Goal: Task Accomplishment & Management: Manage account settings

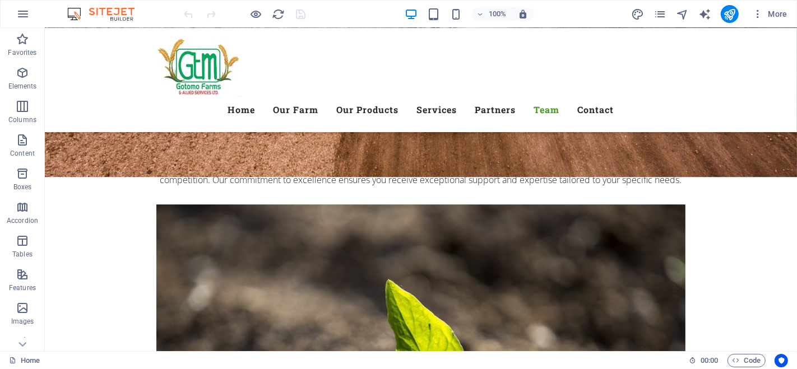
scroll to position [6452, 0]
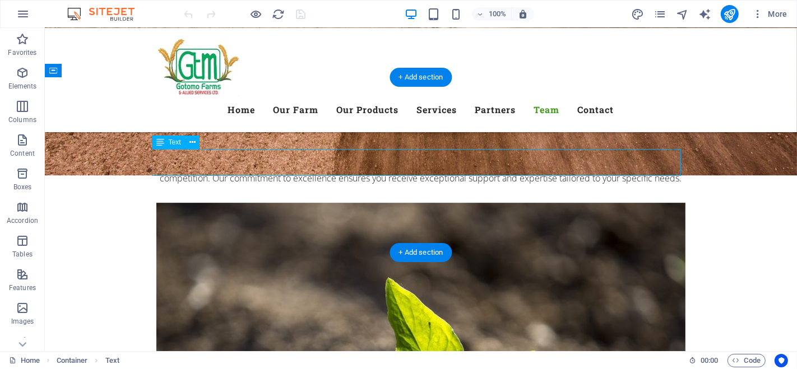
click at [200, 138] on div "Text" at bounding box center [179, 143] width 55 height 14
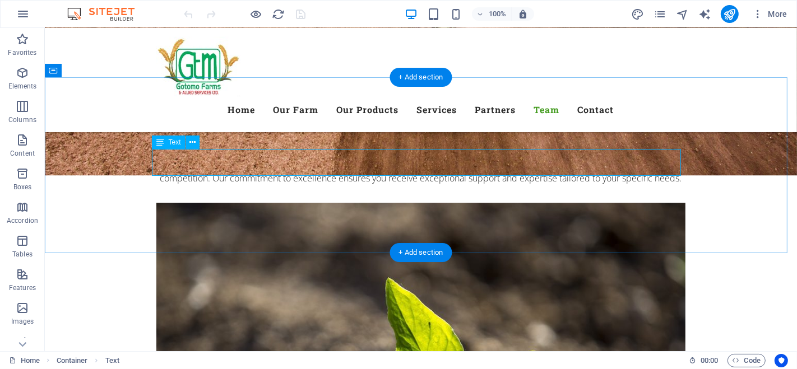
click at [192, 142] on icon at bounding box center [192, 143] width 6 height 12
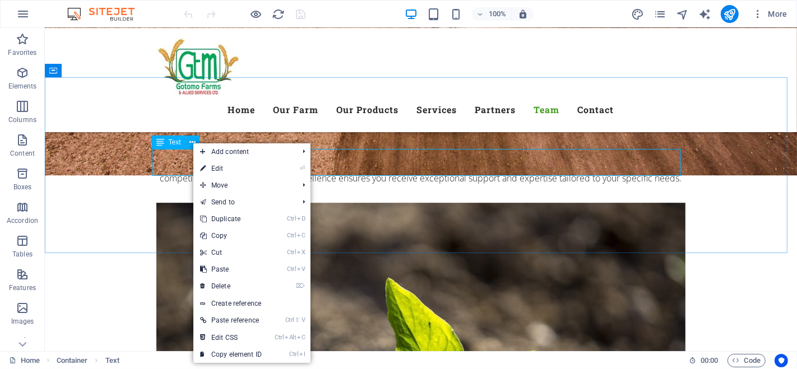
click at [220, 169] on link "⏎ Edit" at bounding box center [230, 168] width 75 height 17
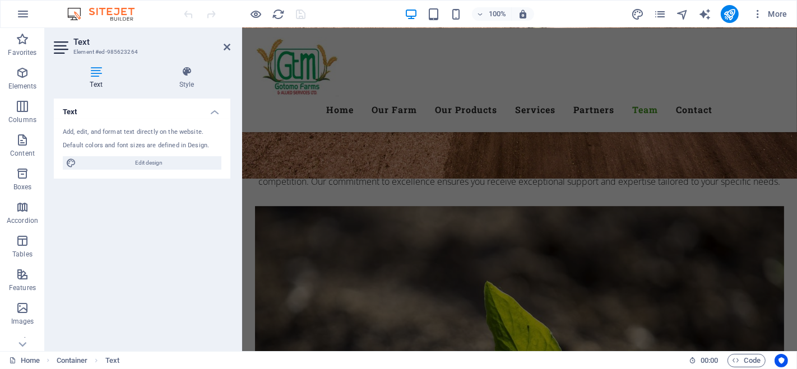
scroll to position [6724, 0]
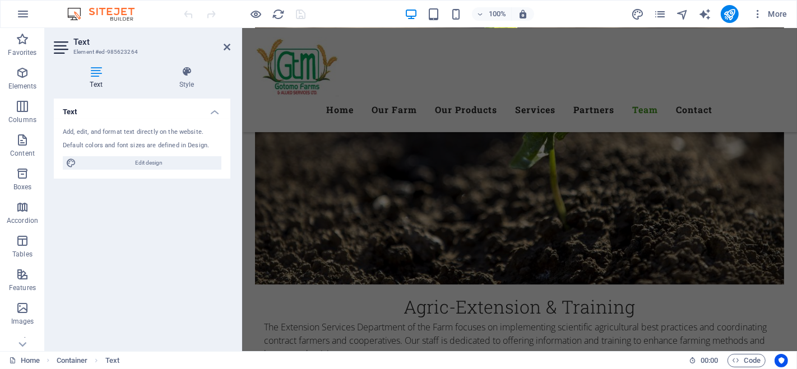
drag, startPoint x: 224, startPoint y: 43, endPoint x: 216, endPoint y: 54, distance: 13.7
click at [224, 43] on icon at bounding box center [227, 47] width 7 height 9
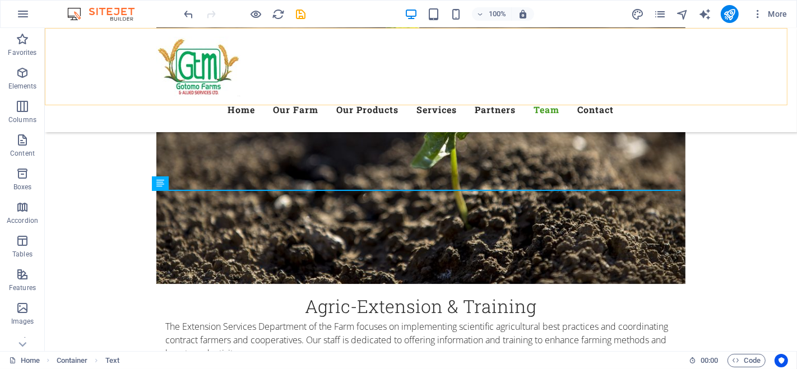
scroll to position [6412, 0]
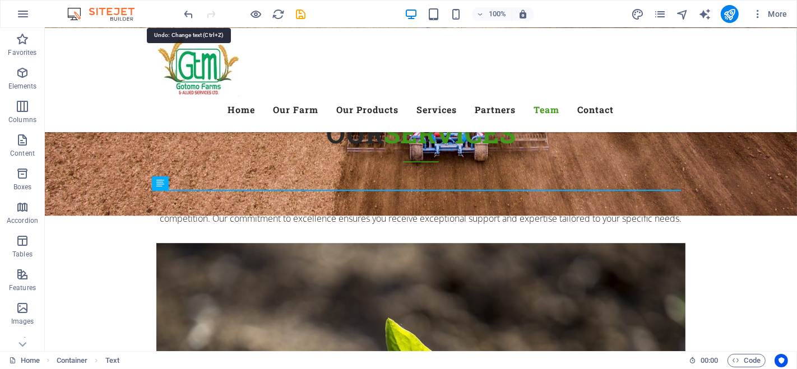
click at [189, 8] on icon "undo" at bounding box center [189, 14] width 13 height 13
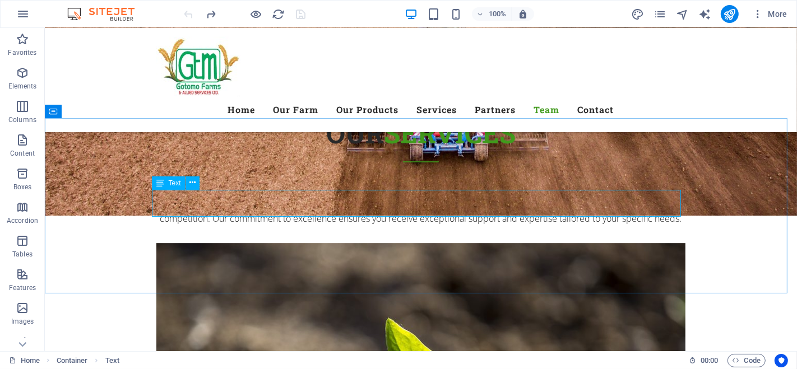
click at [195, 179] on icon at bounding box center [192, 183] width 6 height 12
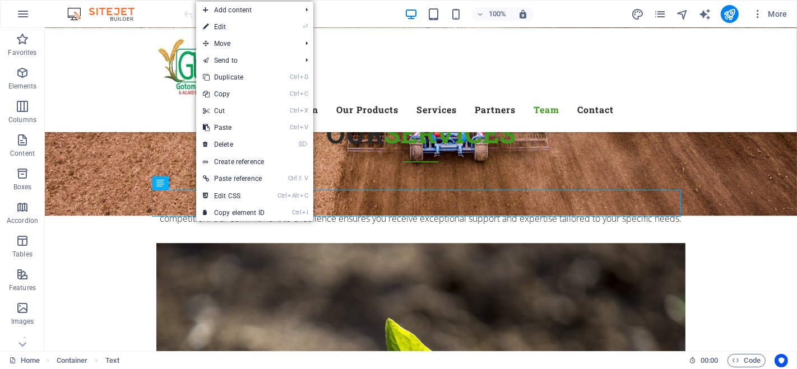
click at [240, 26] on link "⏎ Edit" at bounding box center [233, 27] width 75 height 17
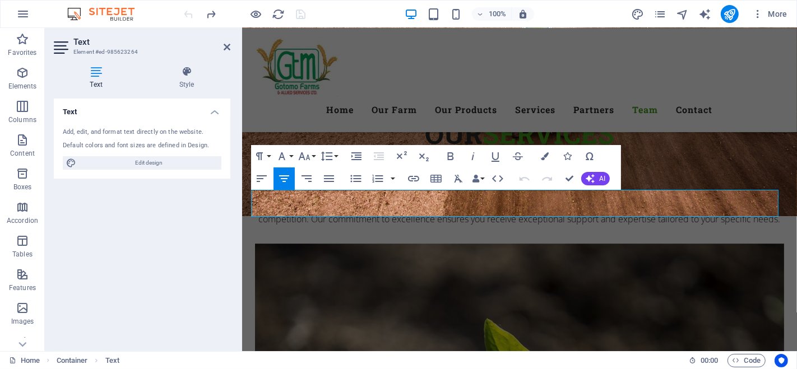
scroll to position [6408, 0]
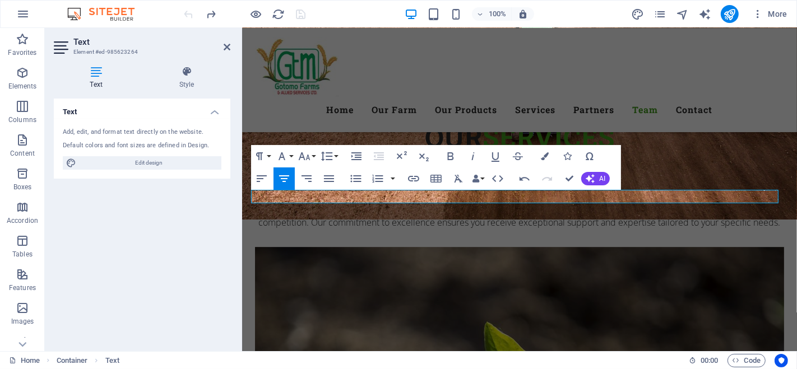
click at [600, 174] on button "AI" at bounding box center [595, 178] width 29 height 13
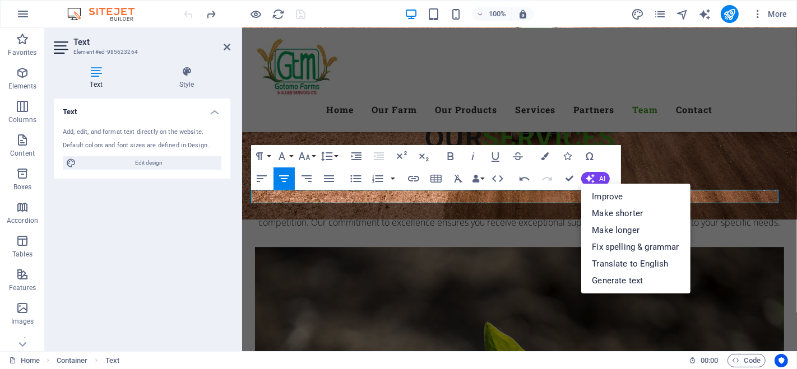
click at [615, 193] on link "Improve" at bounding box center [635, 196] width 109 height 17
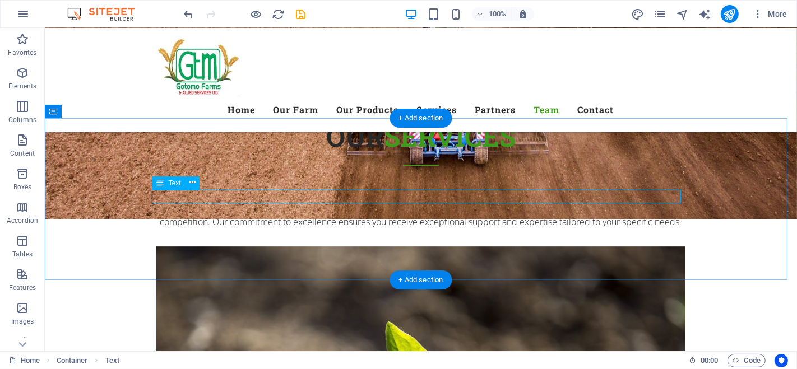
scroll to position [6412, 0]
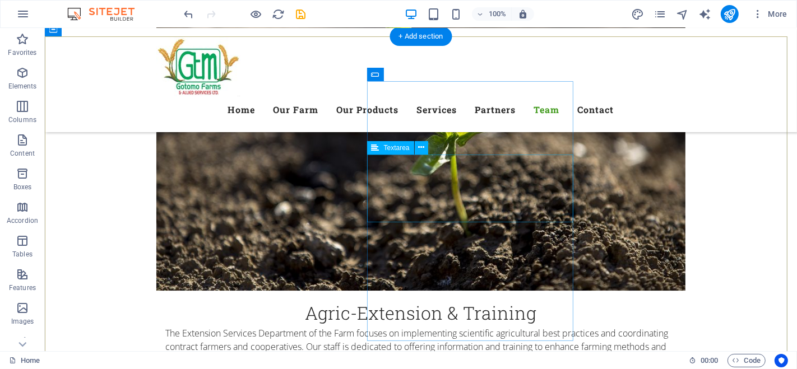
scroll to position [6847, 0]
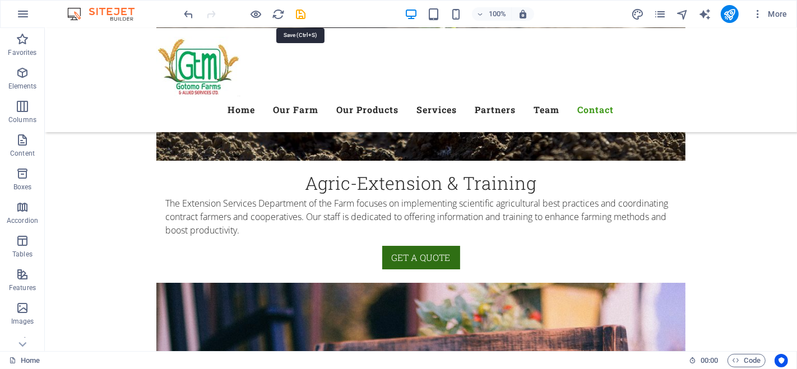
click at [300, 9] on icon "save" at bounding box center [301, 14] width 13 height 13
checkbox input "false"
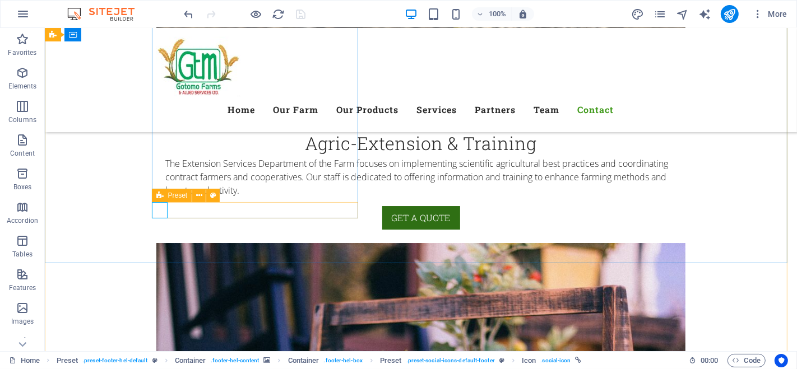
scroll to position [6972, 0]
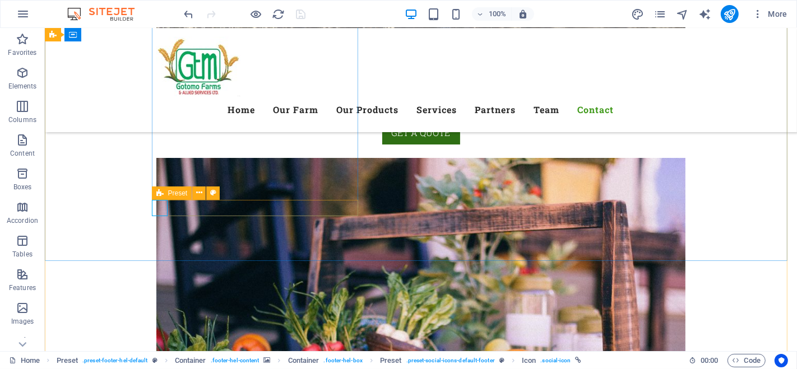
click at [200, 192] on icon at bounding box center [199, 193] width 6 height 12
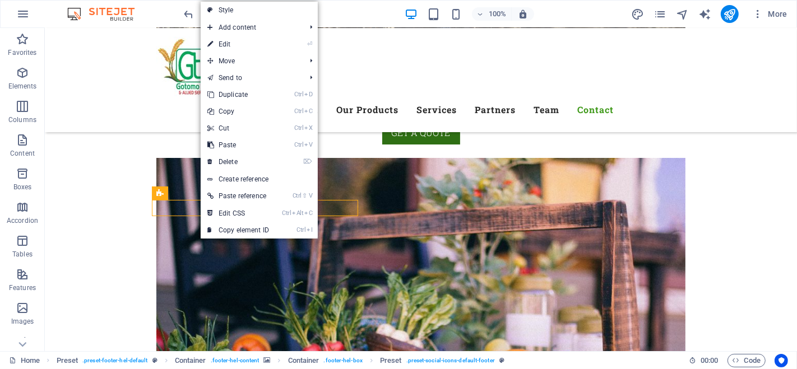
click at [243, 43] on link "⏎ Edit" at bounding box center [238, 44] width 75 height 17
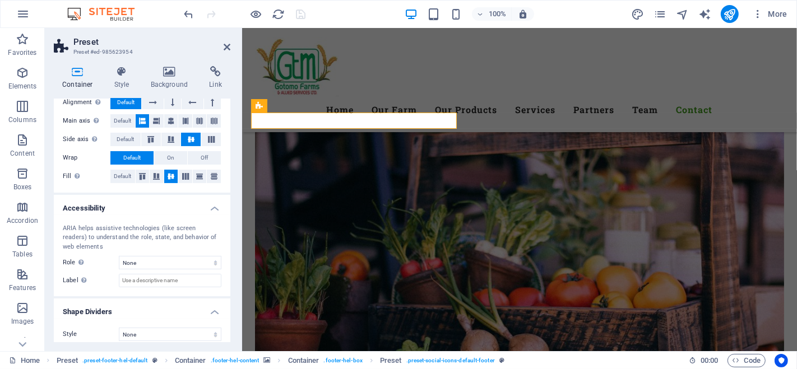
scroll to position [209, 0]
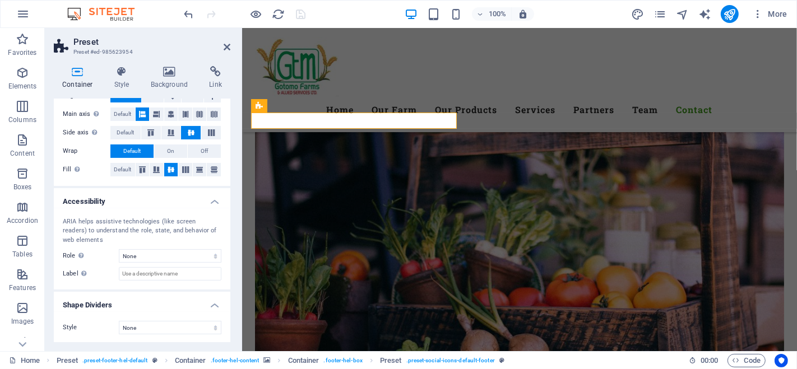
click at [230, 45] on icon at bounding box center [227, 47] width 7 height 9
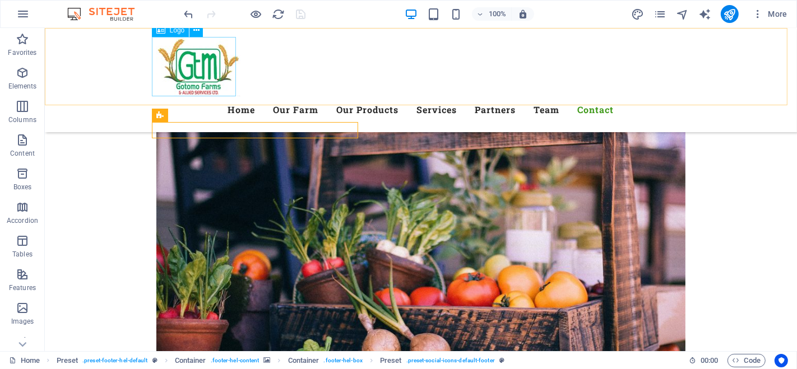
scroll to position [7050, 0]
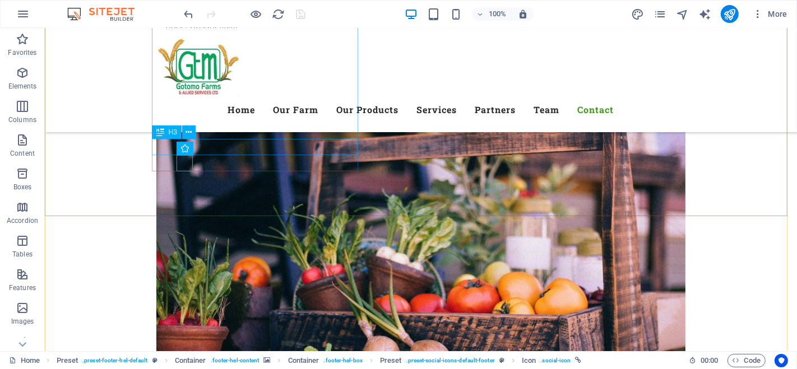
scroll to position [6988, 0]
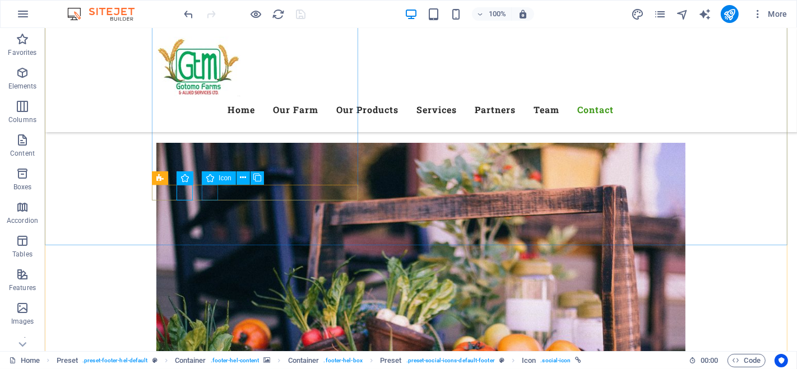
click at [240, 178] on icon at bounding box center [243, 178] width 6 height 12
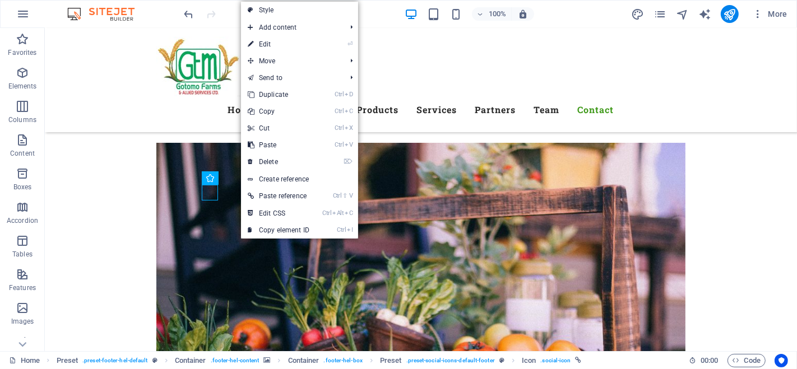
click at [266, 38] on link "⏎ Edit" at bounding box center [278, 44] width 75 height 17
select select "xMidYMid"
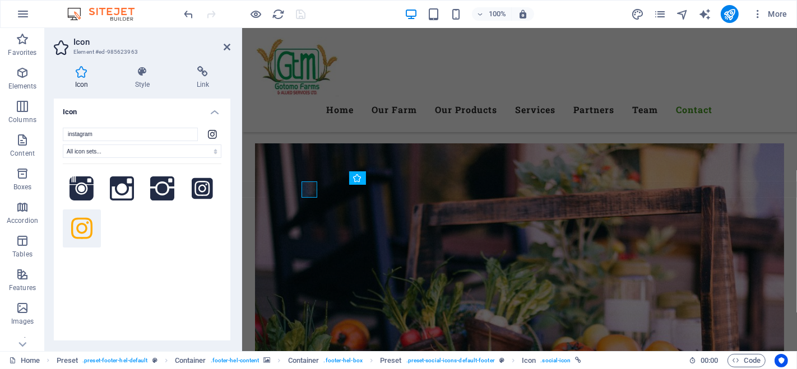
click at [206, 71] on icon at bounding box center [202, 71] width 55 height 11
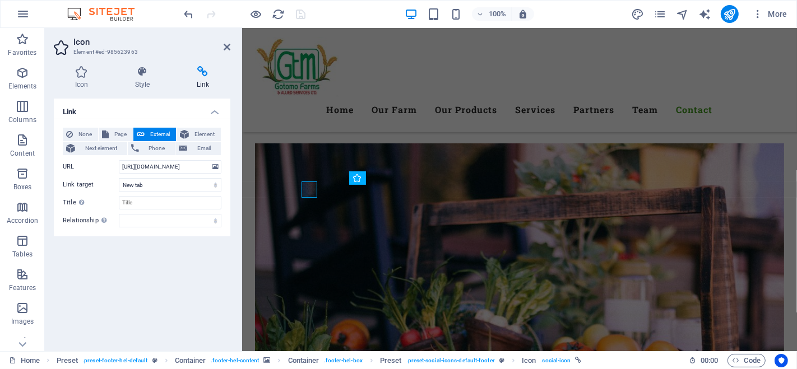
click at [209, 132] on span "Element" at bounding box center [204, 134] width 25 height 13
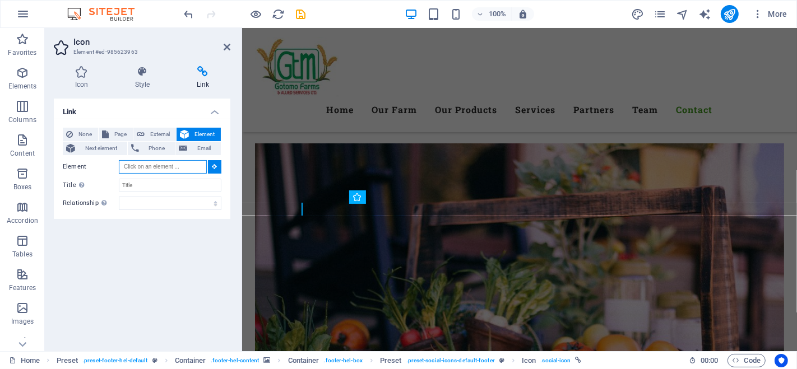
scroll to position [6910, 0]
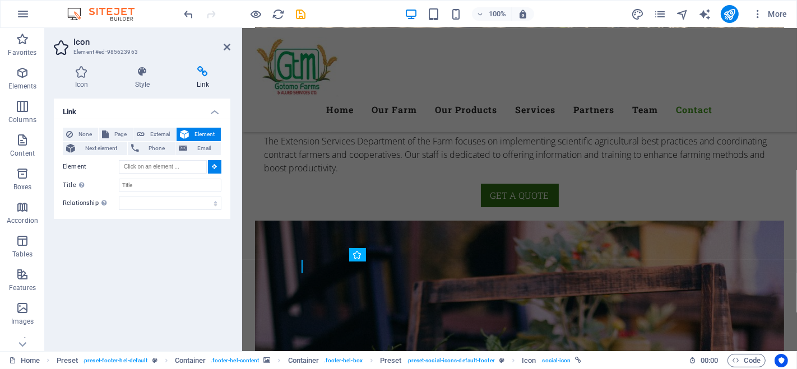
click at [160, 132] on span "External" at bounding box center [160, 134] width 25 height 13
select select "blank"
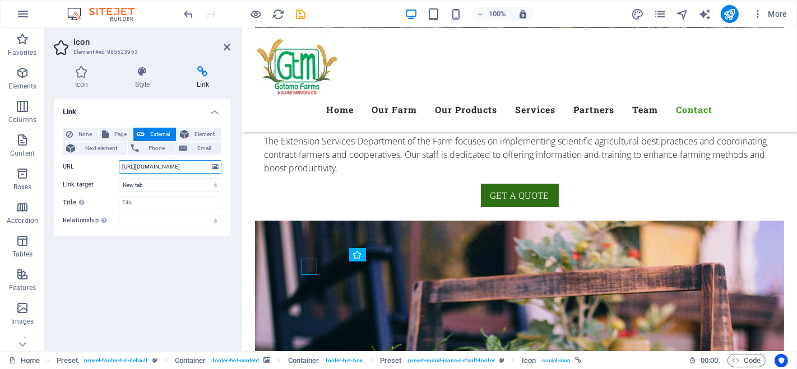
paste input "gotomo_farms"
type input "[URL][DOMAIN_NAME]"
click at [229, 43] on icon at bounding box center [227, 47] width 7 height 9
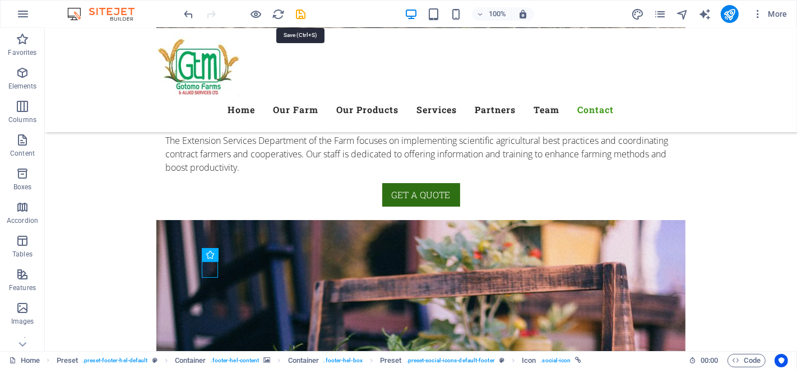
click at [303, 10] on icon "save" at bounding box center [301, 14] width 13 height 13
checkbox input "false"
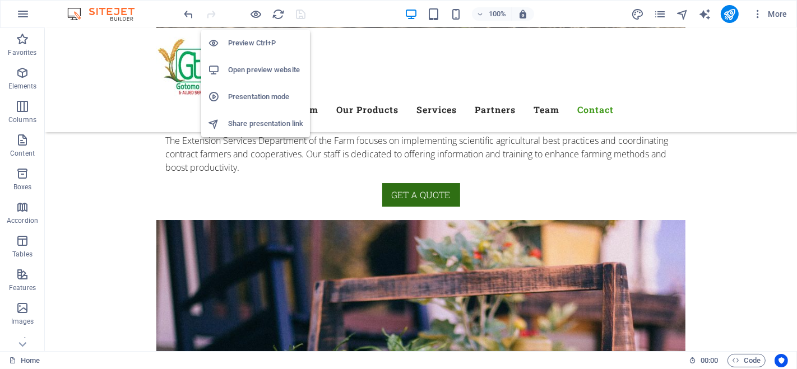
click at [258, 13] on icon "button" at bounding box center [256, 14] width 13 height 13
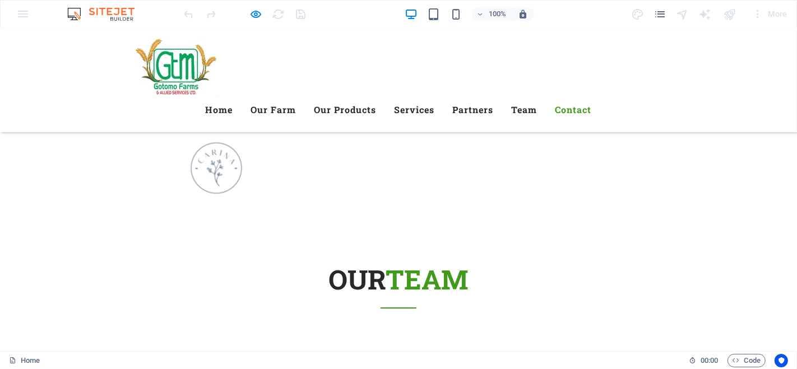
scroll to position [4216, 0]
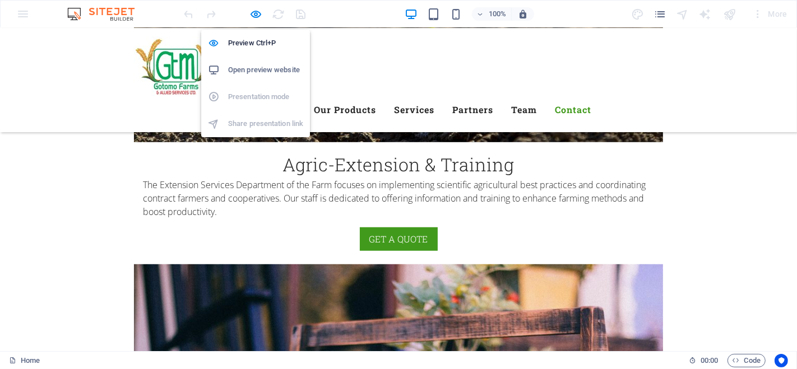
click at [255, 10] on icon "button" at bounding box center [256, 14] width 13 height 13
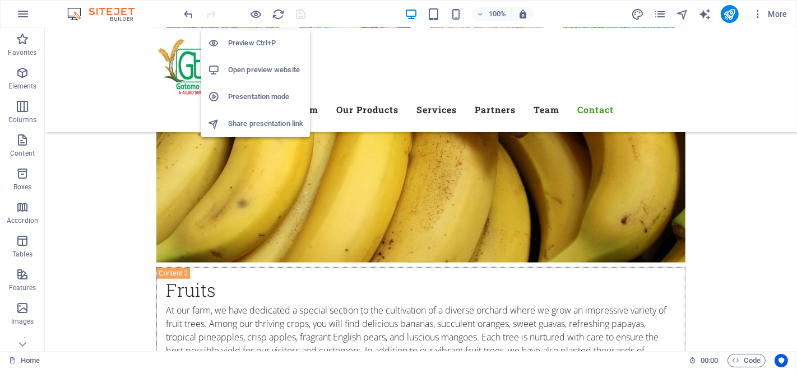
drag, startPoint x: 258, startPoint y: 11, endPoint x: 301, endPoint y: 70, distance: 73.0
click at [258, 10] on icon "button" at bounding box center [256, 14] width 13 height 13
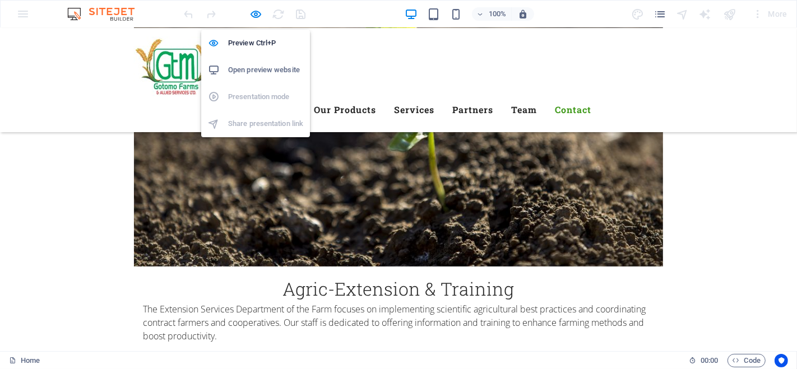
click at [255, 13] on icon "button" at bounding box center [256, 14] width 13 height 13
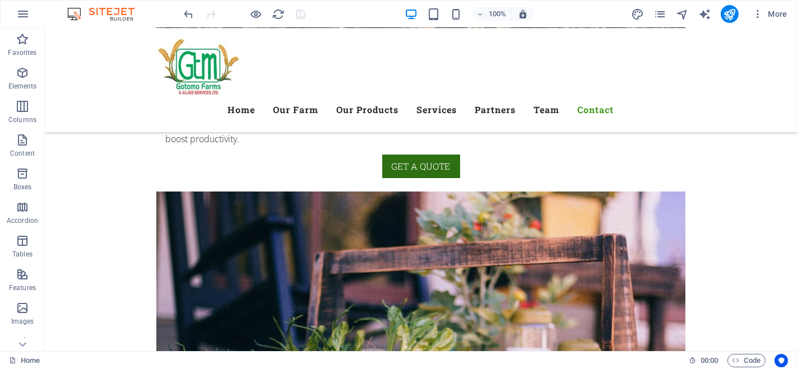
scroll to position [6957, 0]
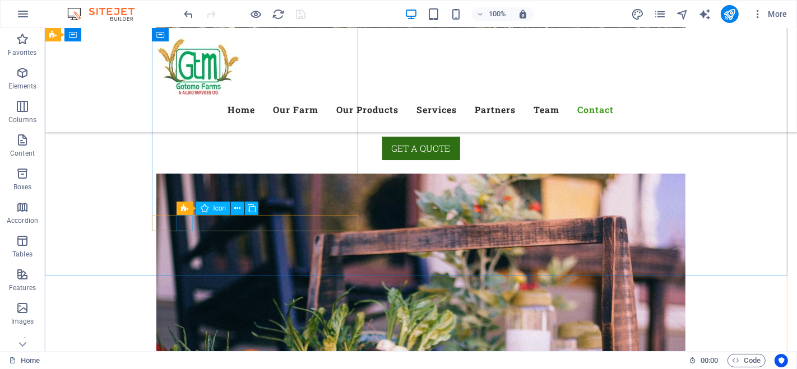
click at [237, 209] on icon at bounding box center [238, 209] width 6 height 12
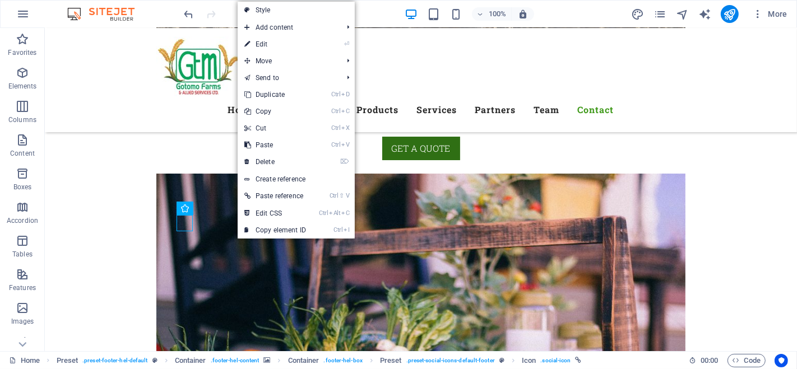
click at [272, 42] on link "⏎ Edit" at bounding box center [275, 44] width 75 height 17
select select "xMidYMid"
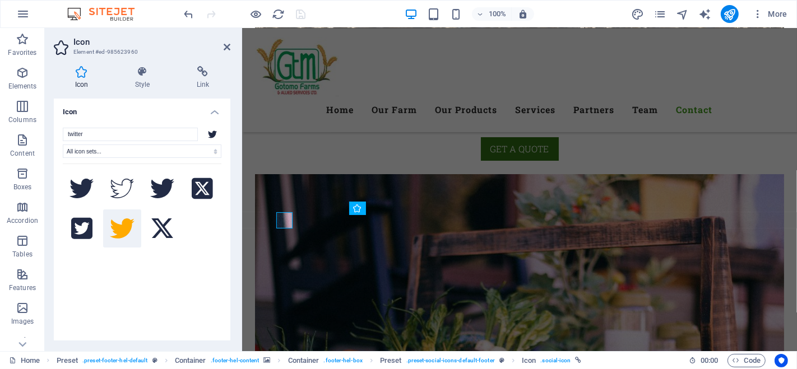
click at [209, 74] on icon at bounding box center [202, 71] width 55 height 11
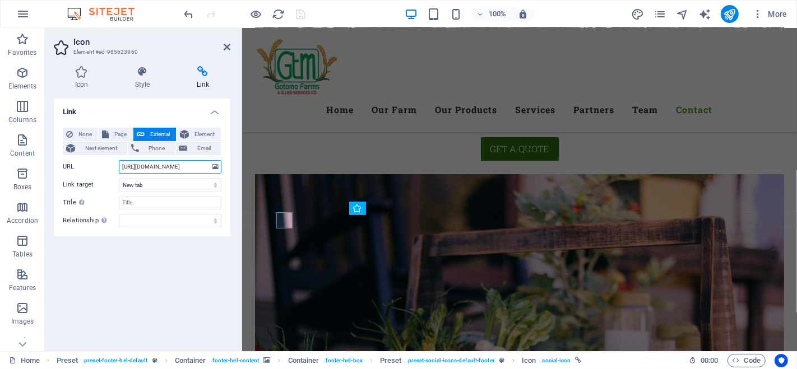
click at [184, 164] on input "[URL][DOMAIN_NAME]" at bounding box center [170, 166] width 103 height 13
paste input "@gotomofarms"
click at [173, 165] on input "[URL][DOMAIN_NAME]" at bounding box center [170, 166] width 103 height 13
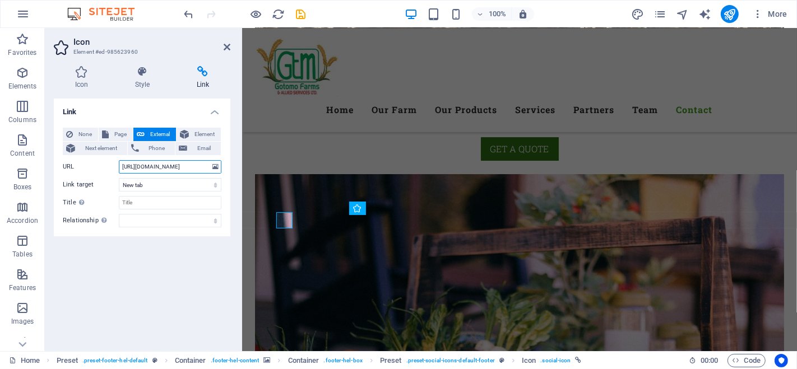
type input "[URL][DOMAIN_NAME]"
click at [226, 44] on icon at bounding box center [227, 47] width 7 height 9
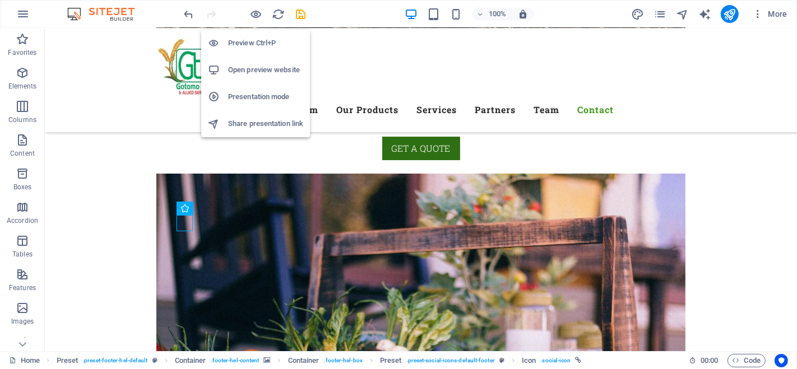
click at [256, 13] on icon "button" at bounding box center [256, 14] width 13 height 13
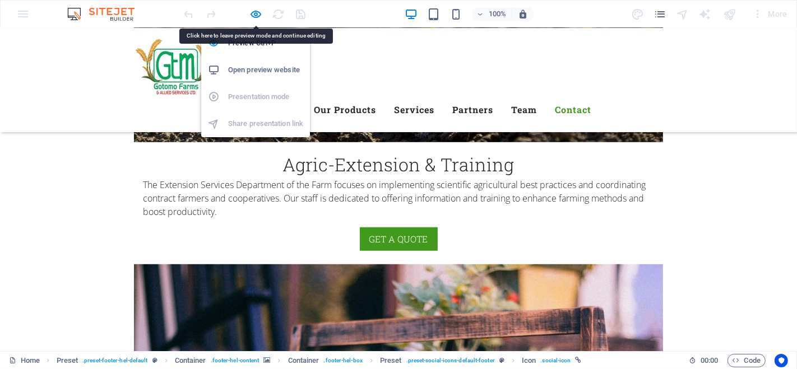
drag, startPoint x: 140, startPoint y: 104, endPoint x: 257, endPoint y: 9, distance: 150.2
click at [257, 9] on icon "button" at bounding box center [256, 14] width 13 height 13
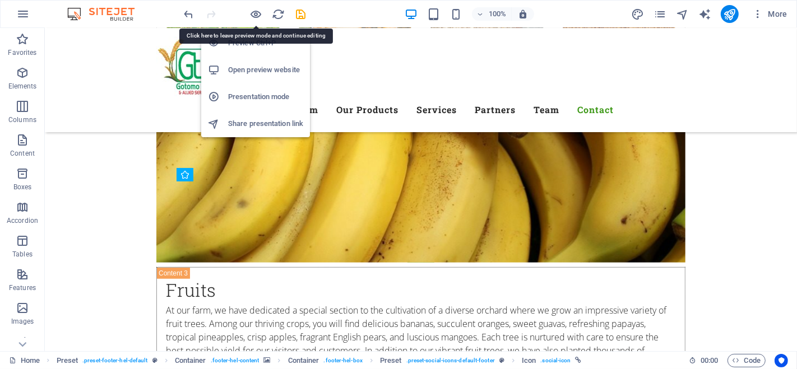
scroll to position [6990, 0]
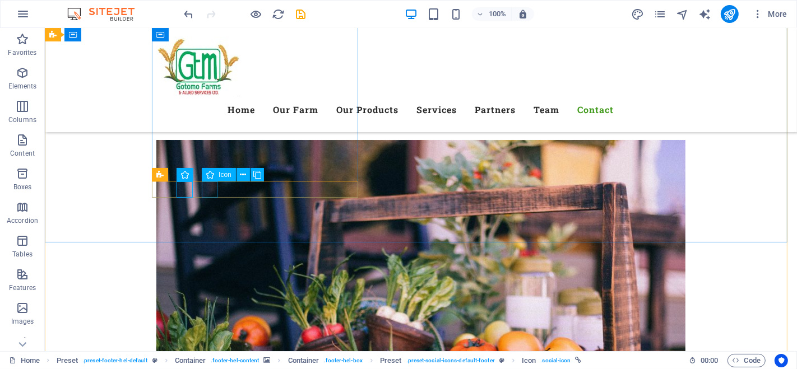
click at [244, 174] on icon at bounding box center [243, 175] width 6 height 12
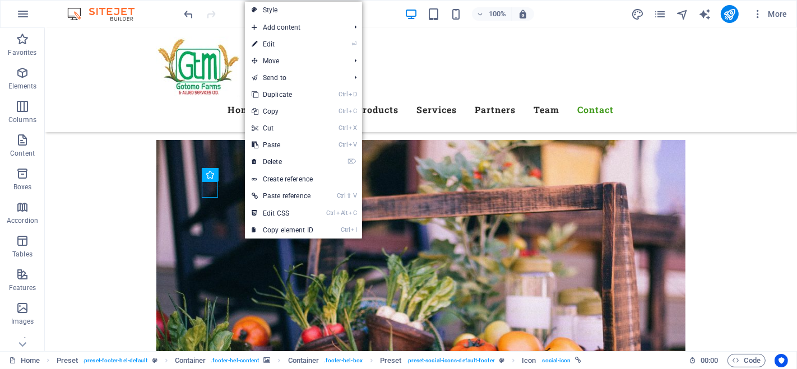
click at [291, 38] on link "⏎ Edit" at bounding box center [282, 44] width 75 height 17
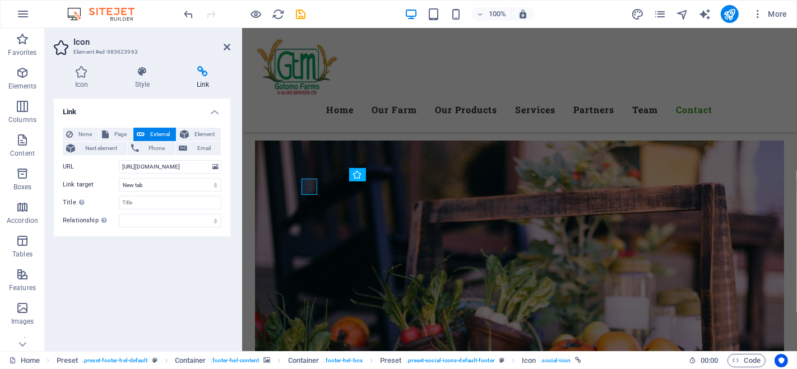
click at [209, 131] on span "Element" at bounding box center [204, 134] width 25 height 13
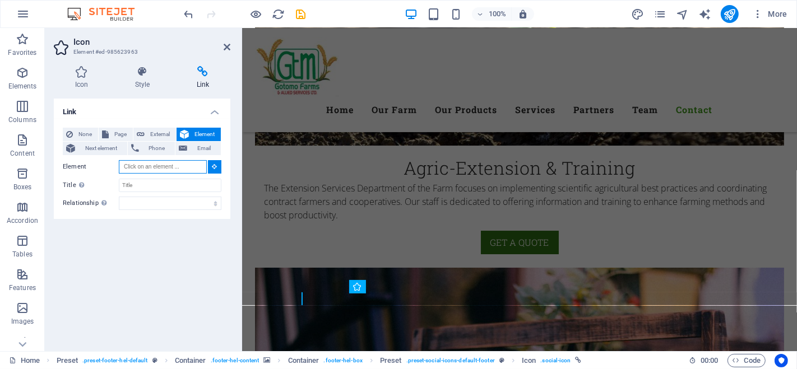
scroll to position [6836, 0]
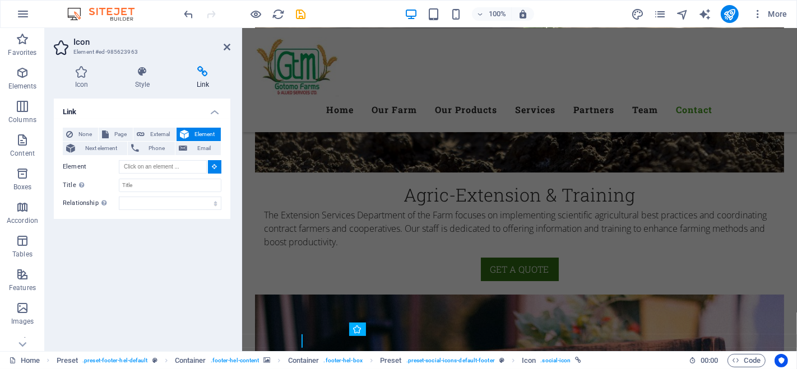
click at [202, 68] on icon at bounding box center [202, 71] width 55 height 11
click at [164, 135] on span "External" at bounding box center [160, 134] width 25 height 13
select select "blank"
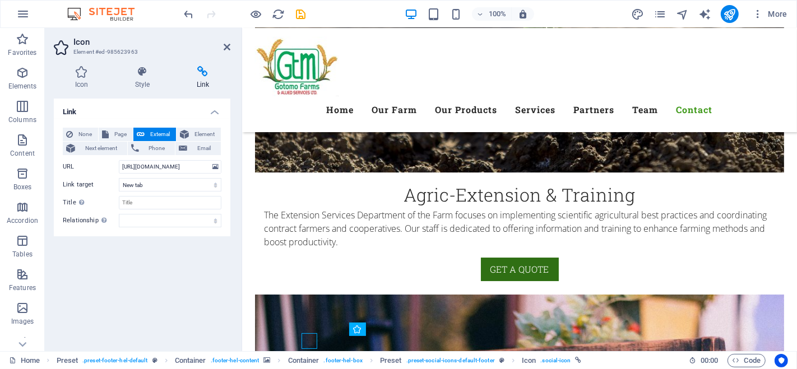
scroll to position [0, 0]
click at [226, 43] on icon at bounding box center [227, 47] width 7 height 9
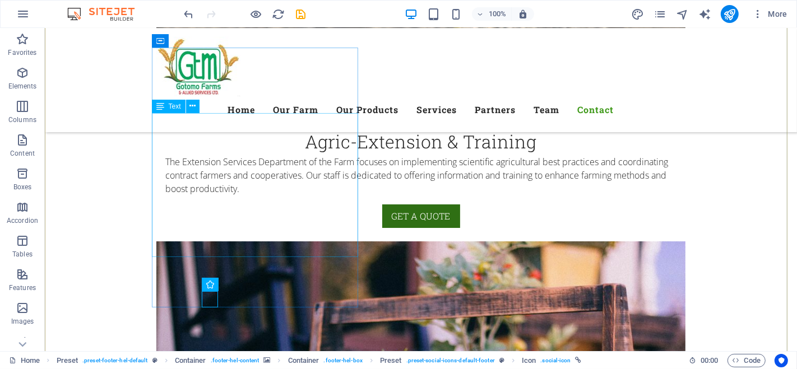
scroll to position [6898, 0]
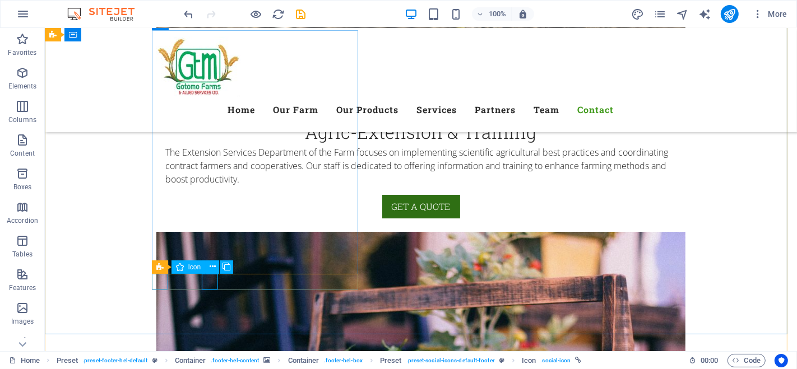
select select "xMidYMid"
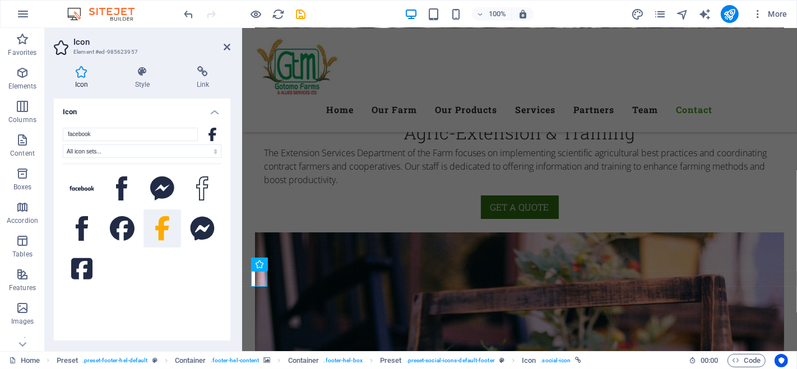
click at [202, 71] on icon at bounding box center [202, 71] width 55 height 11
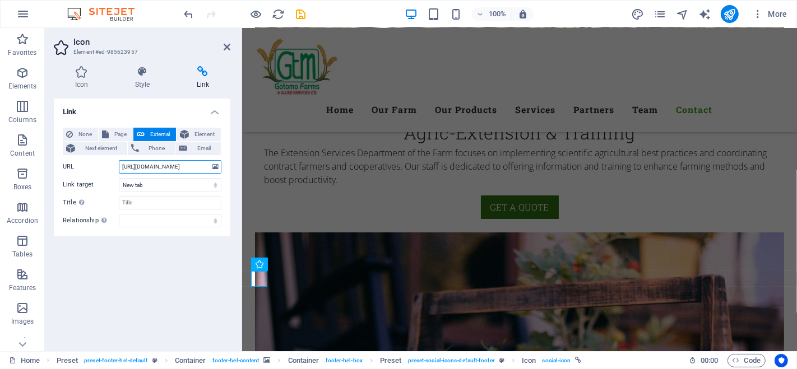
click at [192, 166] on input "[URL][DOMAIN_NAME]" at bounding box center [170, 166] width 103 height 13
paste input "Gotomo Farms & Allied Services Ltd"
type input "[URL][DOMAIN_NAME] Farms & Allied Services Ltd"
click at [227, 44] on icon at bounding box center [227, 47] width 7 height 9
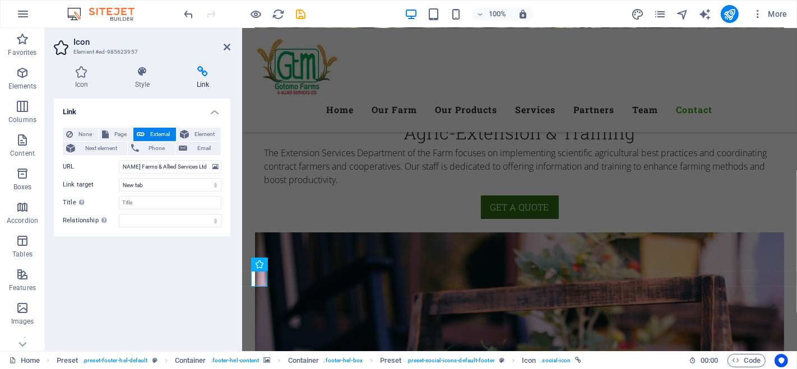
scroll to position [0, 0]
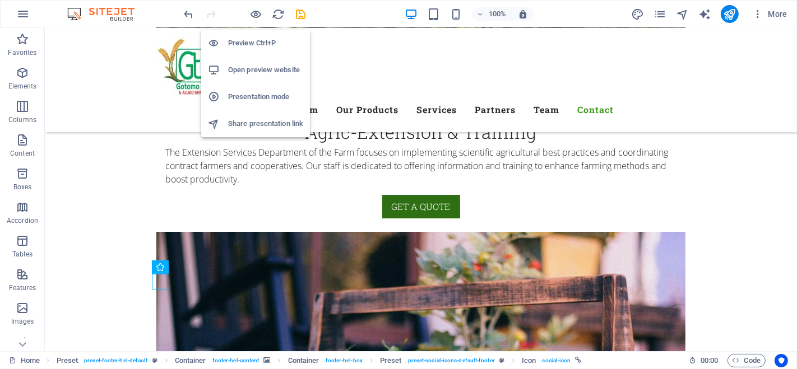
click at [254, 10] on icon "button" at bounding box center [256, 14] width 13 height 13
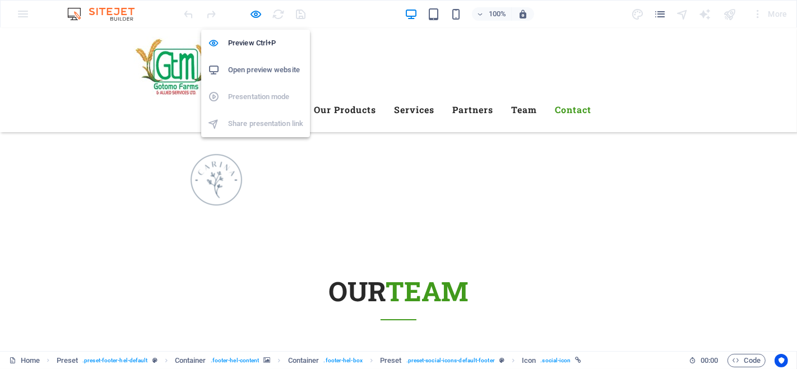
scroll to position [4216, 0]
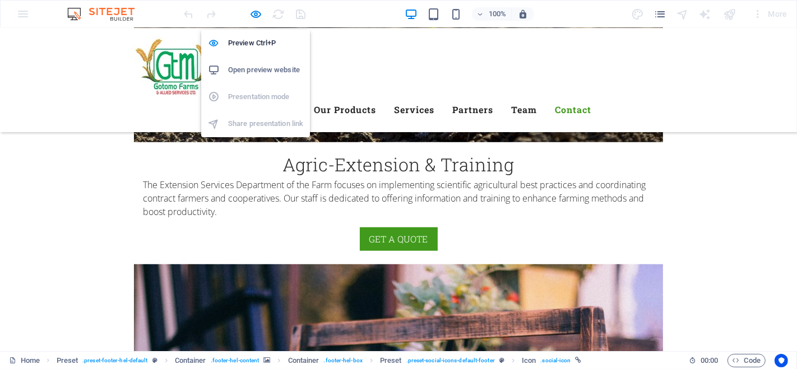
click at [251, 12] on icon "button" at bounding box center [256, 14] width 13 height 13
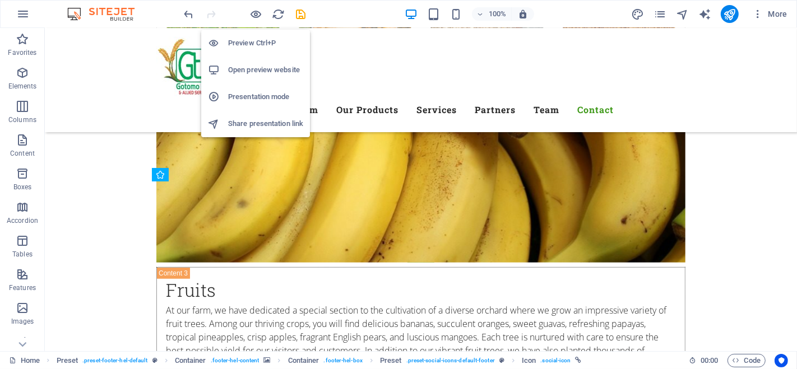
scroll to position [6990, 0]
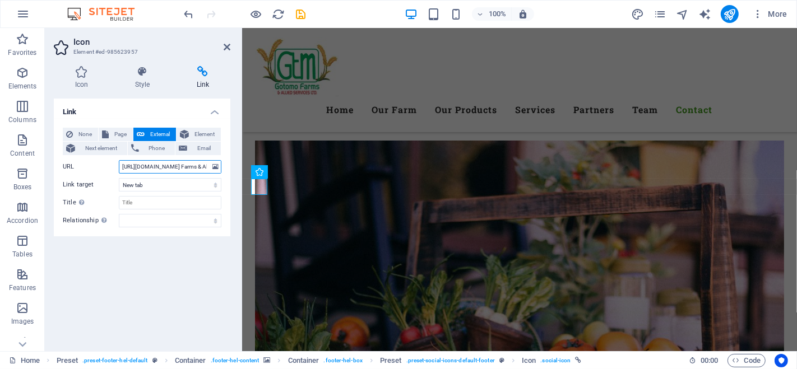
click at [206, 166] on input "[URL][DOMAIN_NAME] Farms & Allied Services Ltd" at bounding box center [170, 166] width 103 height 13
type input "[URL][DOMAIN_NAME] Farms and Allied Services Ltd"
click at [225, 46] on icon at bounding box center [227, 47] width 7 height 9
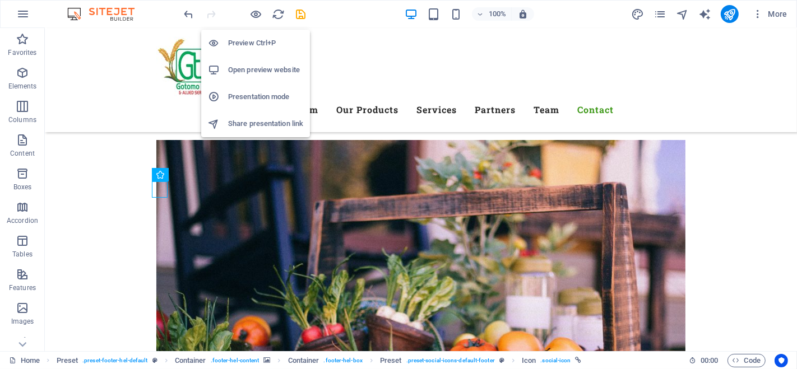
click at [253, 8] on icon "button" at bounding box center [256, 14] width 13 height 13
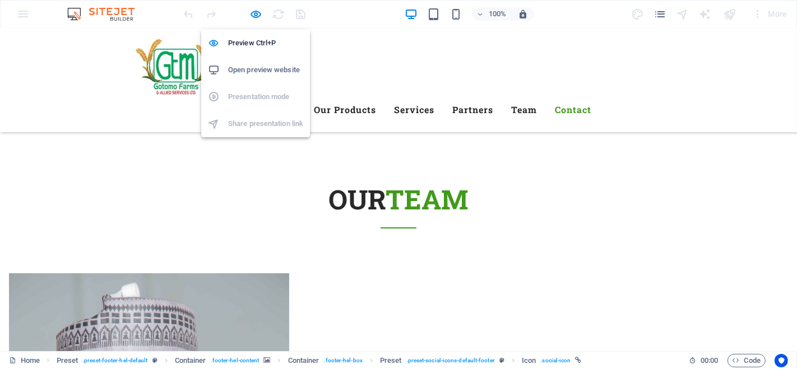
scroll to position [4216, 0]
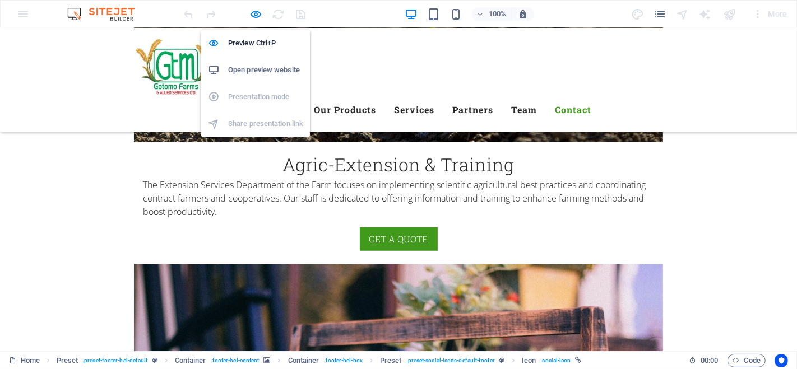
click at [255, 15] on icon "button" at bounding box center [256, 14] width 13 height 13
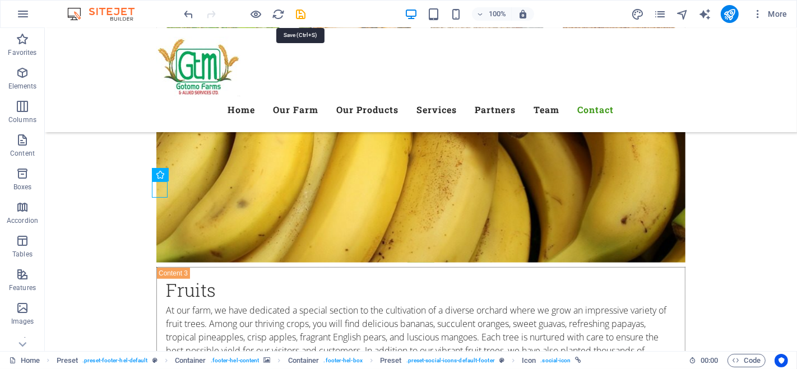
scroll to position [6990, 0]
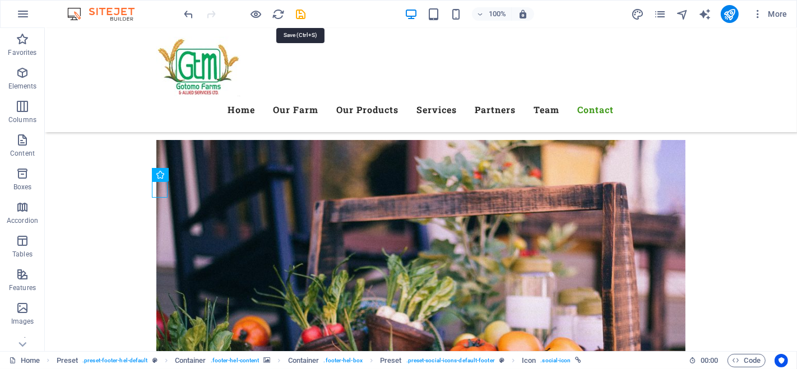
drag, startPoint x: 302, startPoint y: 12, endPoint x: 279, endPoint y: 20, distance: 24.5
click at [302, 12] on icon "save" at bounding box center [301, 14] width 13 height 13
checkbox input "false"
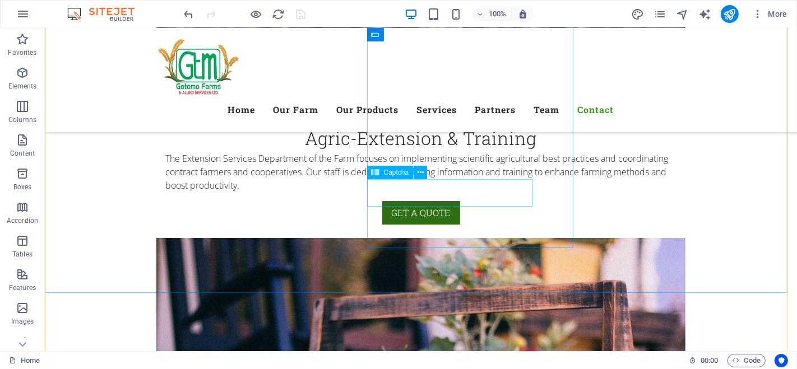
scroll to position [6863, 0]
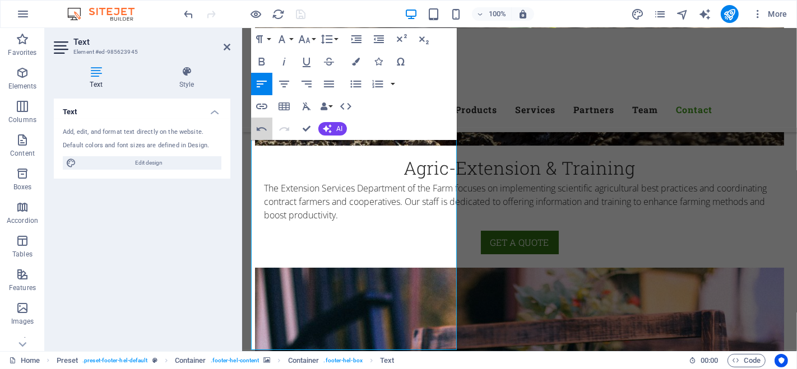
click at [262, 127] on icon "button" at bounding box center [262, 129] width 10 height 4
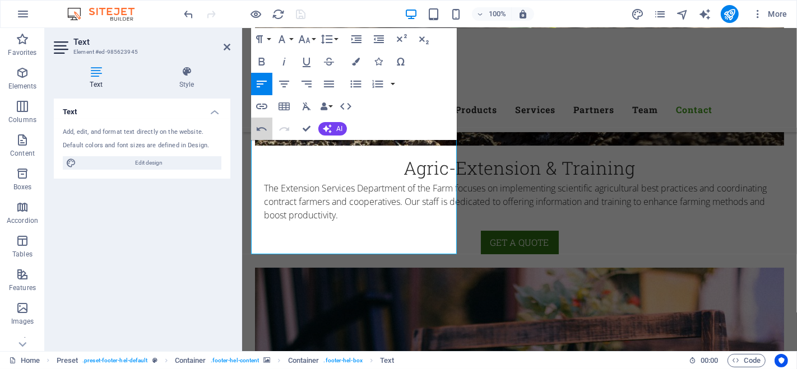
click at [264, 129] on icon "button" at bounding box center [262, 129] width 10 height 4
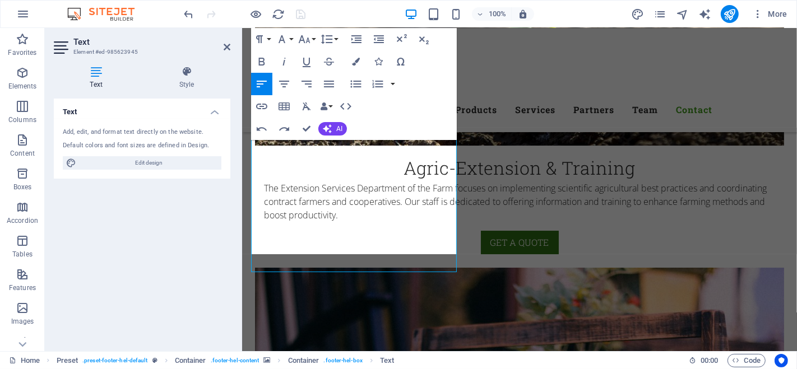
click at [225, 235] on div "Text Add, edit, and format text directly on the website. Default colors and fon…" at bounding box center [142, 221] width 177 height 244
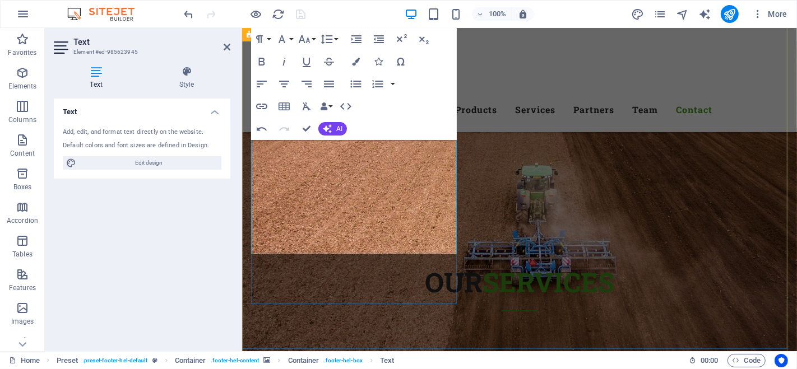
scroll to position [12267, 0]
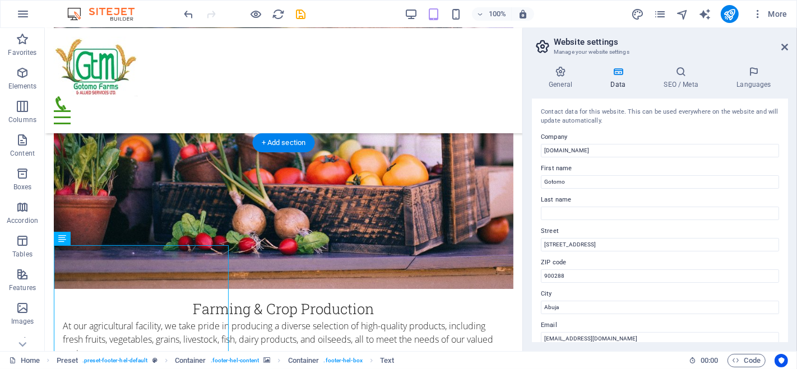
scroll to position [7159, 0]
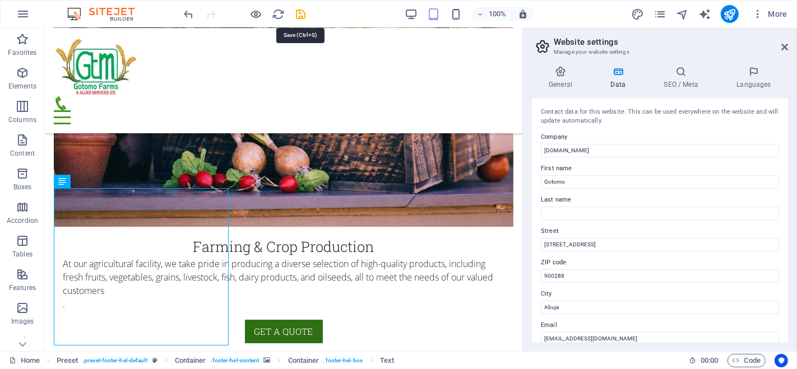
click at [303, 16] on icon "save" at bounding box center [301, 14] width 13 height 13
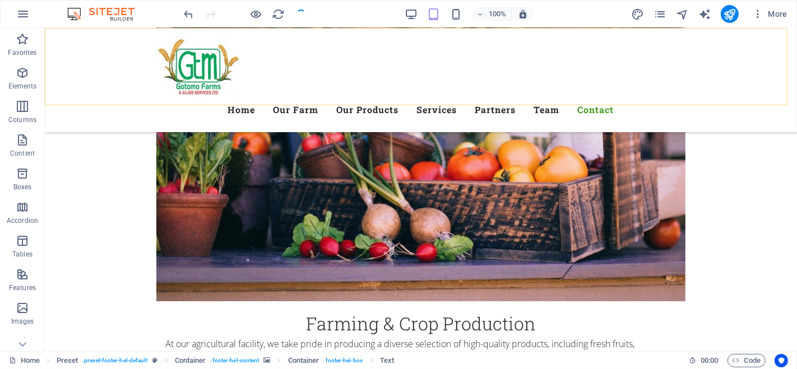
checkbox input "false"
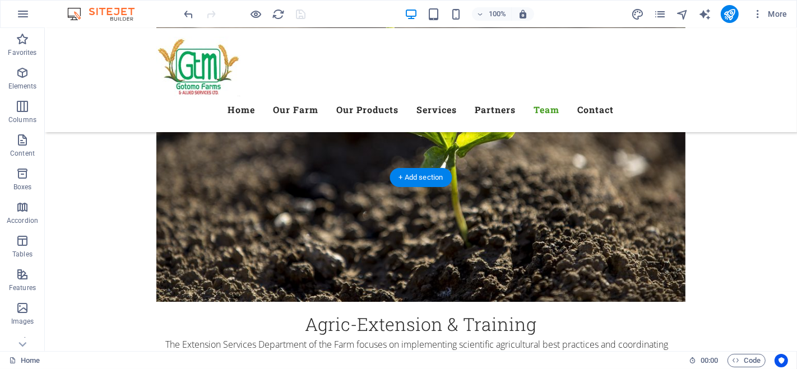
scroll to position [6768, 0]
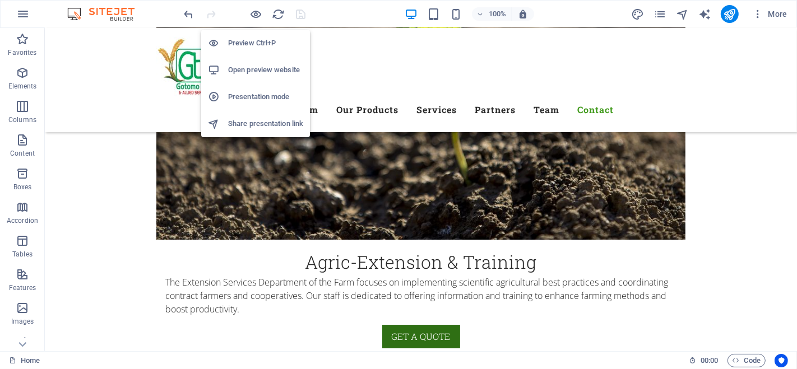
click at [256, 13] on icon "button" at bounding box center [256, 14] width 13 height 13
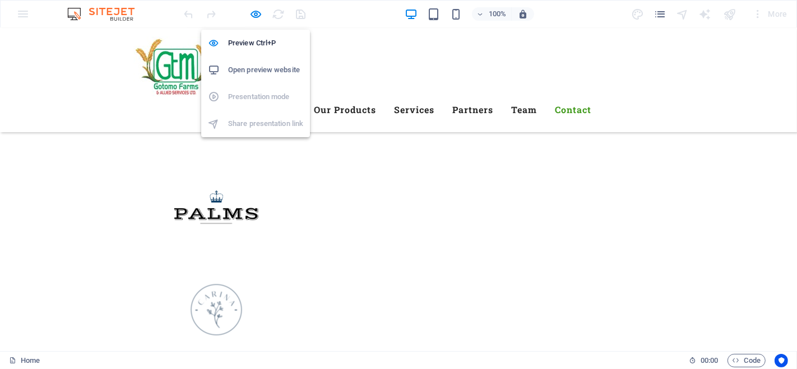
scroll to position [4216, 0]
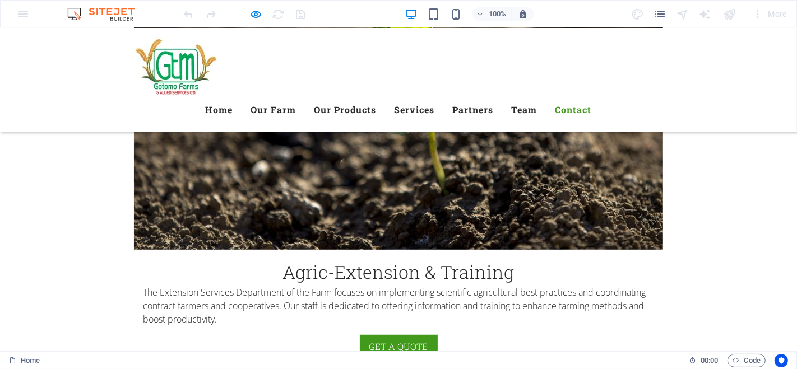
scroll to position [4029, 0]
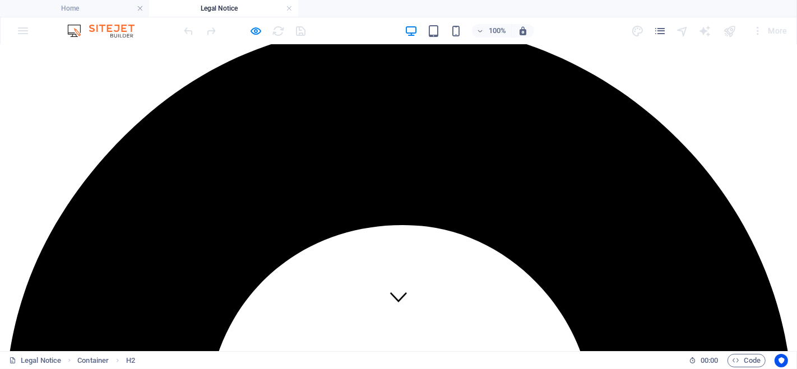
scroll to position [0, 0]
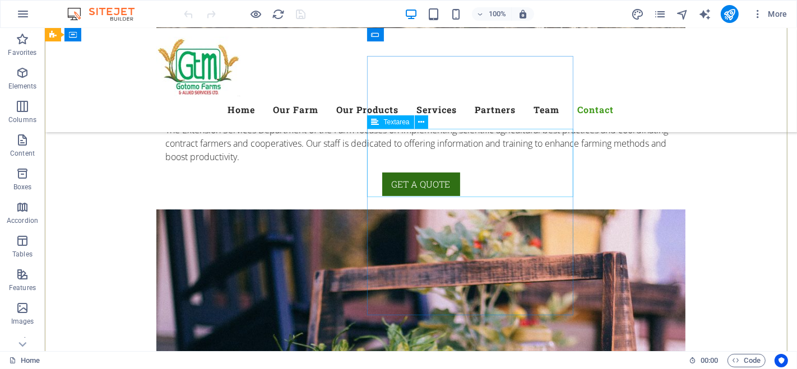
scroll to position [6863, 0]
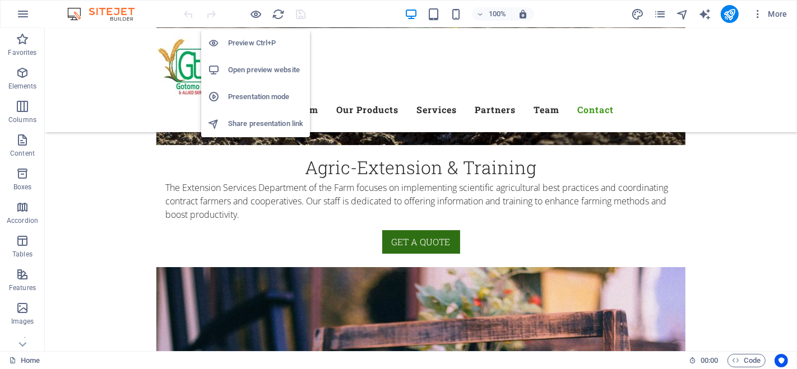
click at [256, 12] on icon "button" at bounding box center [256, 14] width 13 height 13
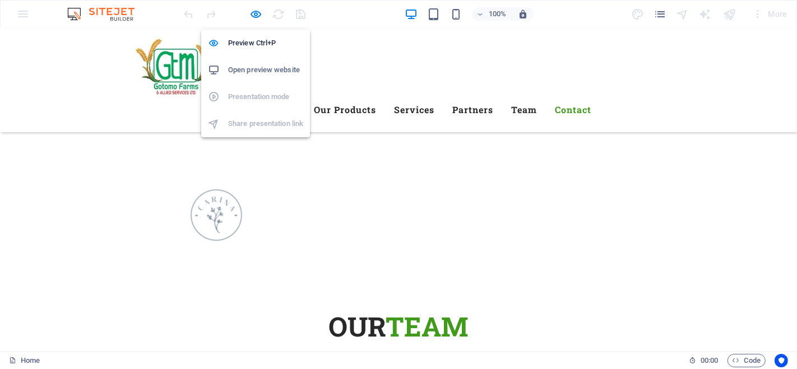
scroll to position [4216, 0]
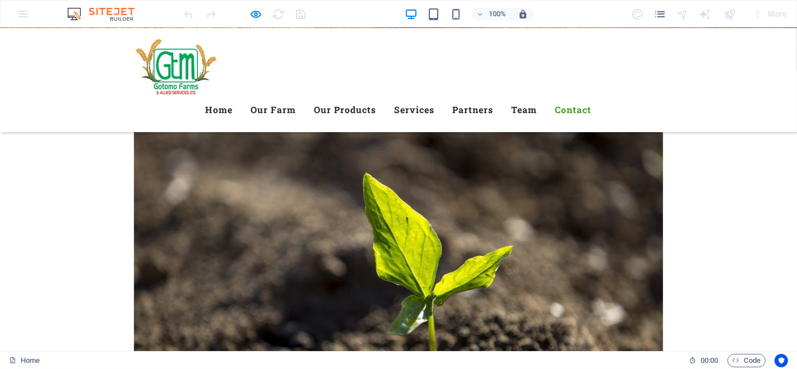
scroll to position [3905, 0]
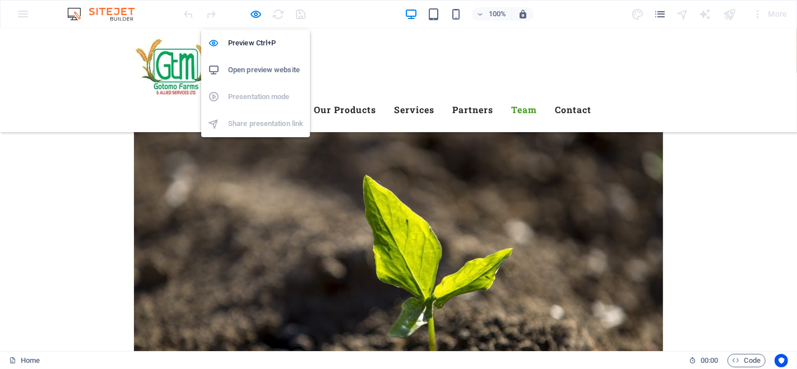
drag, startPoint x: 256, startPoint y: 13, endPoint x: 405, endPoint y: 35, distance: 150.2
click at [256, 13] on icon "button" at bounding box center [256, 14] width 13 height 13
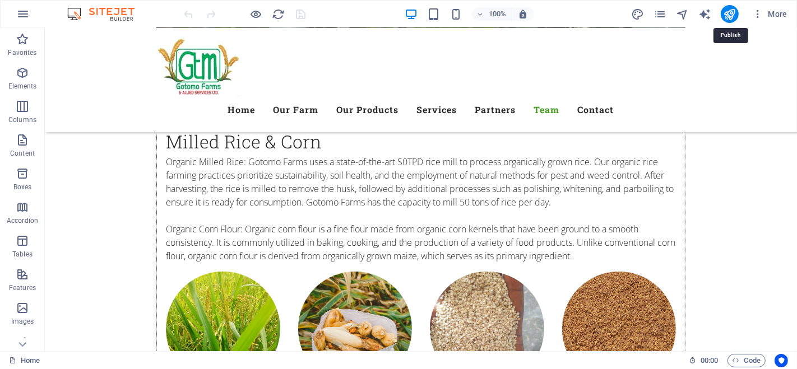
click at [725, 8] on icon "publish" at bounding box center [729, 14] width 13 height 13
